Goal: Find specific page/section: Find specific page/section

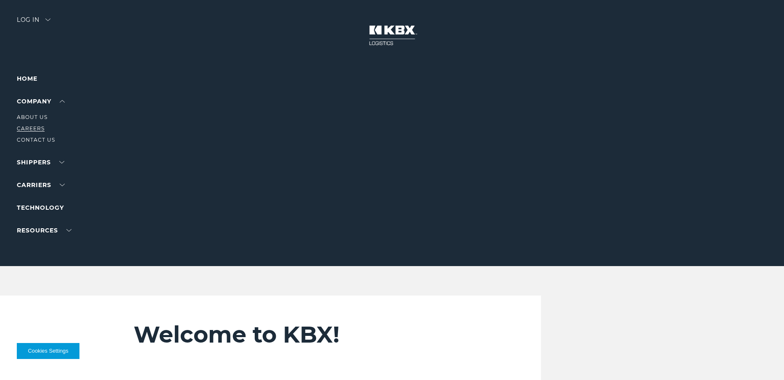
click at [38, 130] on link "Careers" at bounding box center [31, 128] width 28 height 6
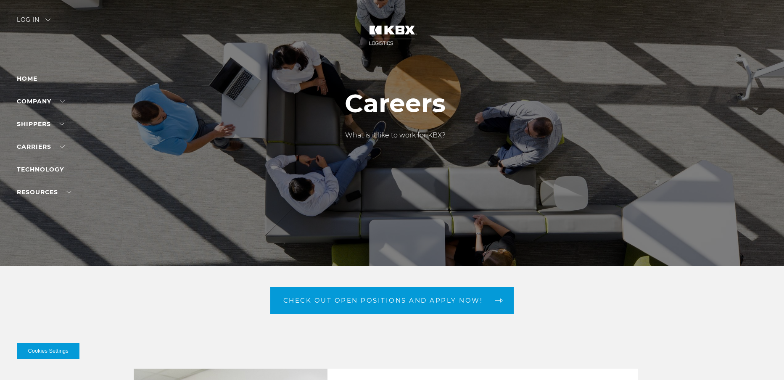
drag, startPoint x: 389, startPoint y: 137, endPoint x: 445, endPoint y: 140, distance: 55.6
click at [445, 140] on p "What is it like to work for KBX?" at bounding box center [395, 135] width 101 height 10
drag, startPoint x: 445, startPoint y: 140, endPoint x: 438, endPoint y: 190, distance: 51.4
click at [445, 140] on p "What is it like to work for KBX?" at bounding box center [395, 135] width 101 height 10
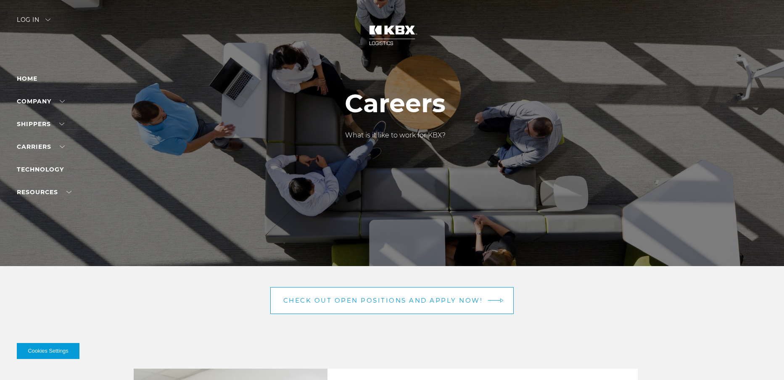
click at [398, 294] on link "Check out open positions and apply now!" at bounding box center [392, 300] width 244 height 27
